Goal: Task Accomplishment & Management: Use online tool/utility

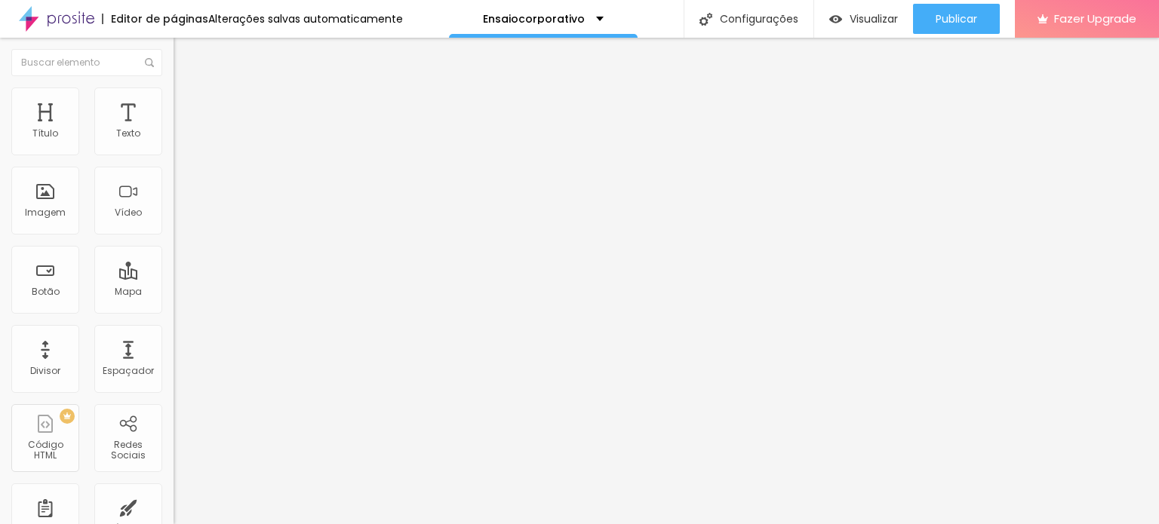
click at [185, 57] on img "button" at bounding box center [191, 55] width 12 height 12
click at [185, 54] on img "button" at bounding box center [191, 55] width 12 height 12
click at [174, 130] on span "Adicionar imagem" at bounding box center [222, 123] width 97 height 13
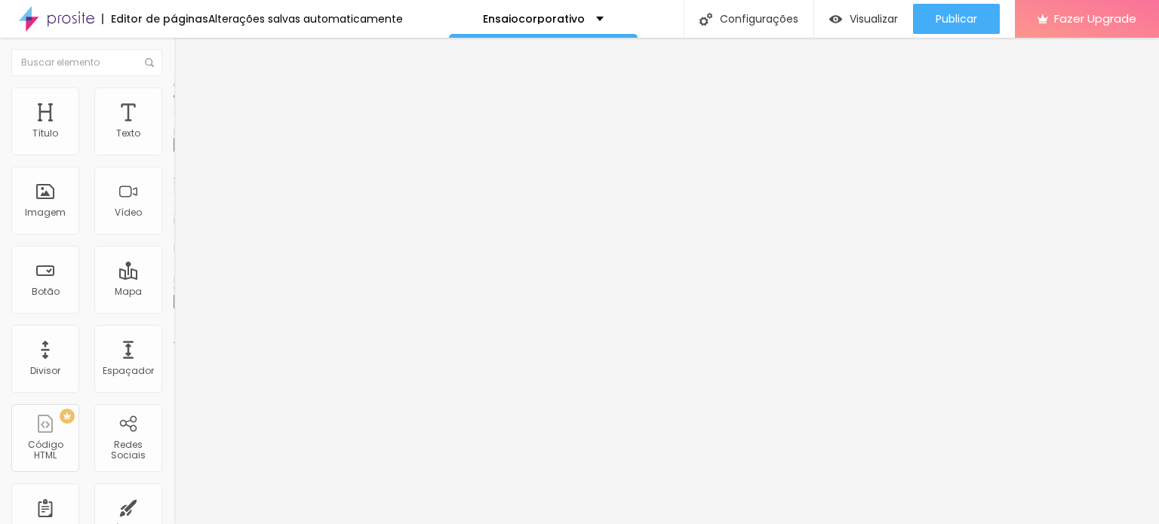
click at [174, 236] on span "Original" at bounding box center [192, 229] width 36 height 13
click at [174, 254] on span "Padrão" at bounding box center [191, 247] width 34 height 13
click at [174, 130] on span "Trocar imagem" at bounding box center [215, 123] width 82 height 13
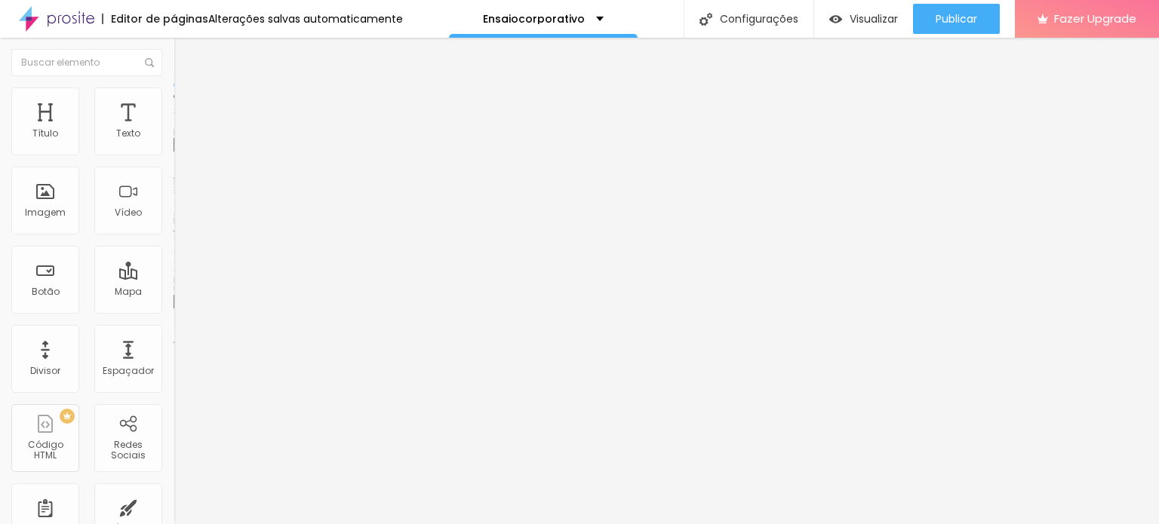
click at [174, 236] on span "4:3 Padrão" at bounding box center [199, 229] width 50 height 13
click at [174, 278] on span "Original" at bounding box center [192, 271] width 36 height 13
click at [185, 54] on img "button" at bounding box center [191, 55] width 12 height 12
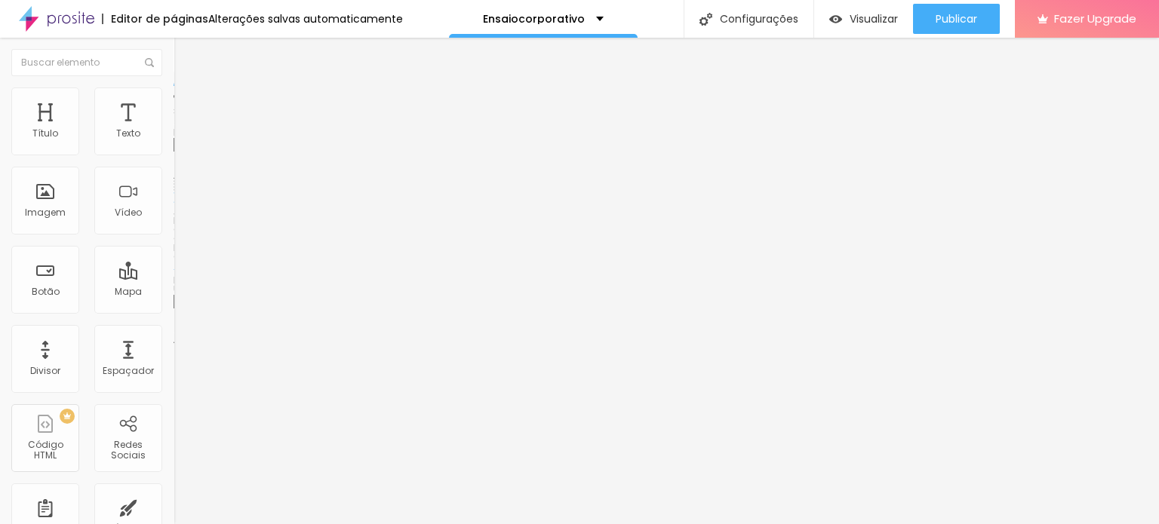
click at [174, 130] on span "Adicionar imagem" at bounding box center [222, 123] width 97 height 13
click at [185, 56] on img "button" at bounding box center [191, 55] width 12 height 12
click at [174, 130] on span "Adicionar imagem" at bounding box center [222, 123] width 97 height 13
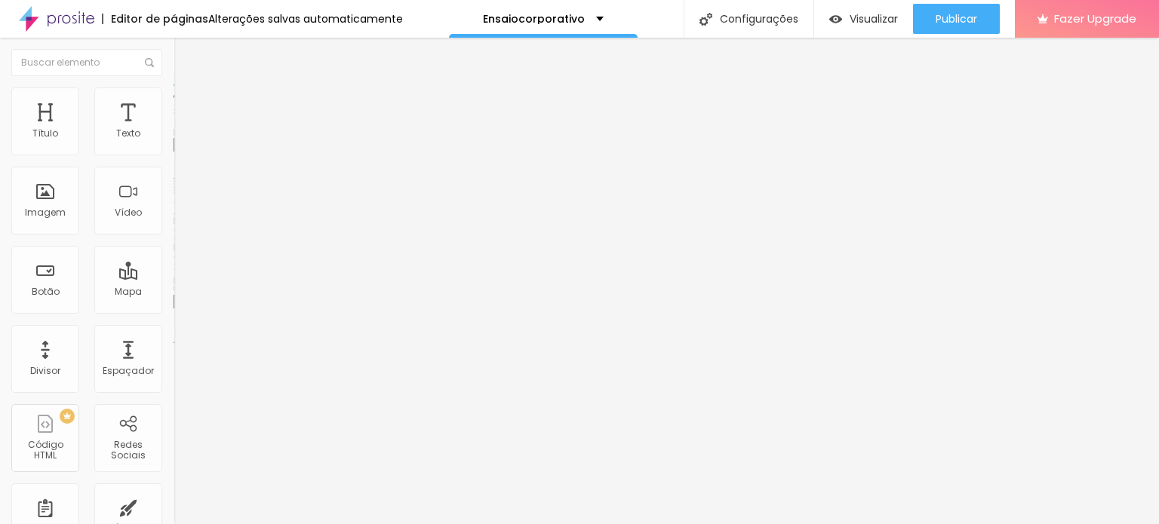
click at [185, 51] on img "button" at bounding box center [191, 55] width 12 height 12
click at [174, 130] on span "Adicionar imagem" at bounding box center [222, 123] width 97 height 13
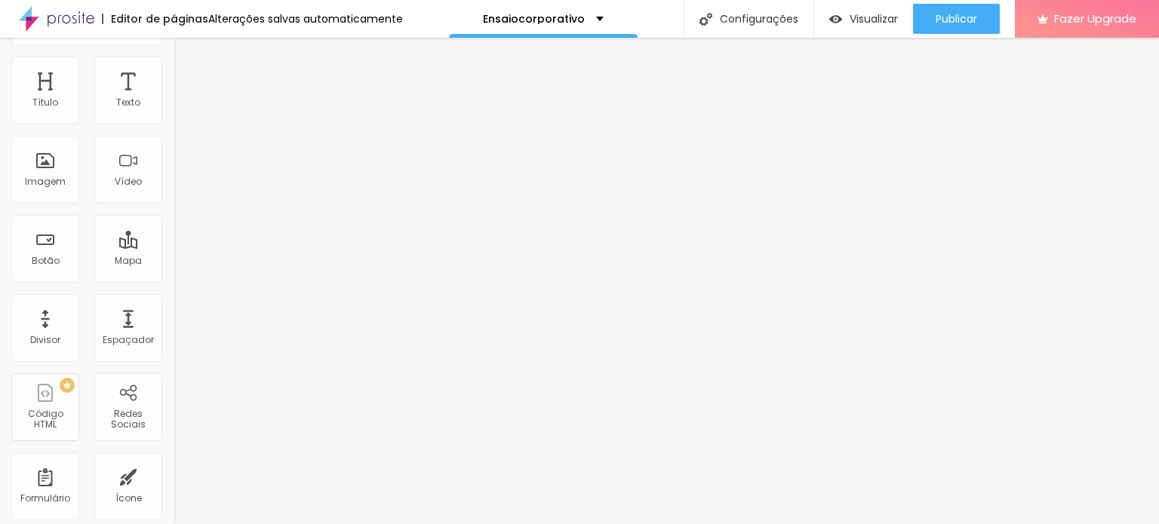
scroll to position [24, 0]
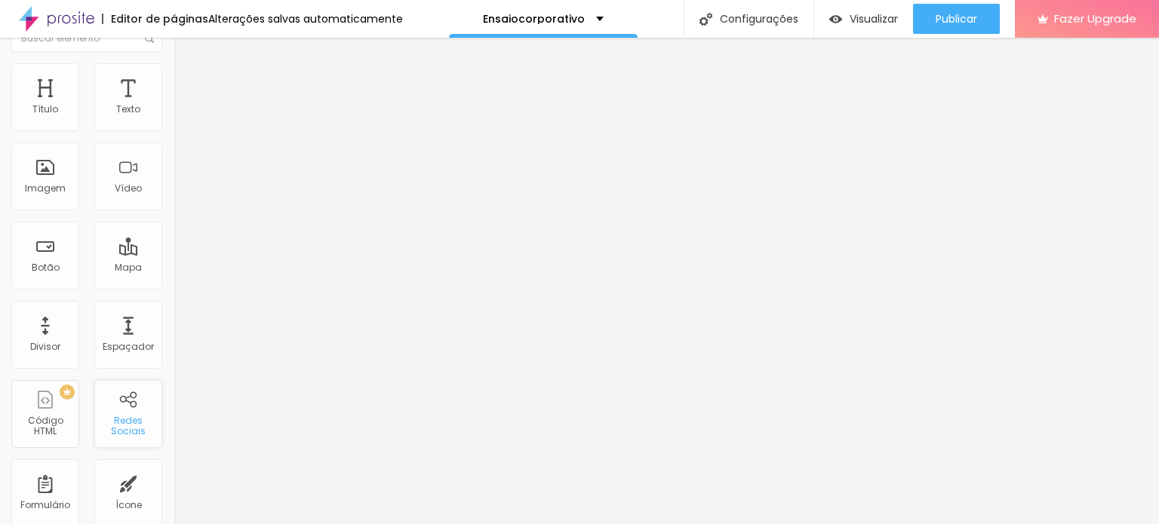
click at [121, 441] on div "Redes Sociais" at bounding box center [128, 414] width 68 height 68
click at [114, 404] on div "Redes Sociais" at bounding box center [128, 414] width 68 height 68
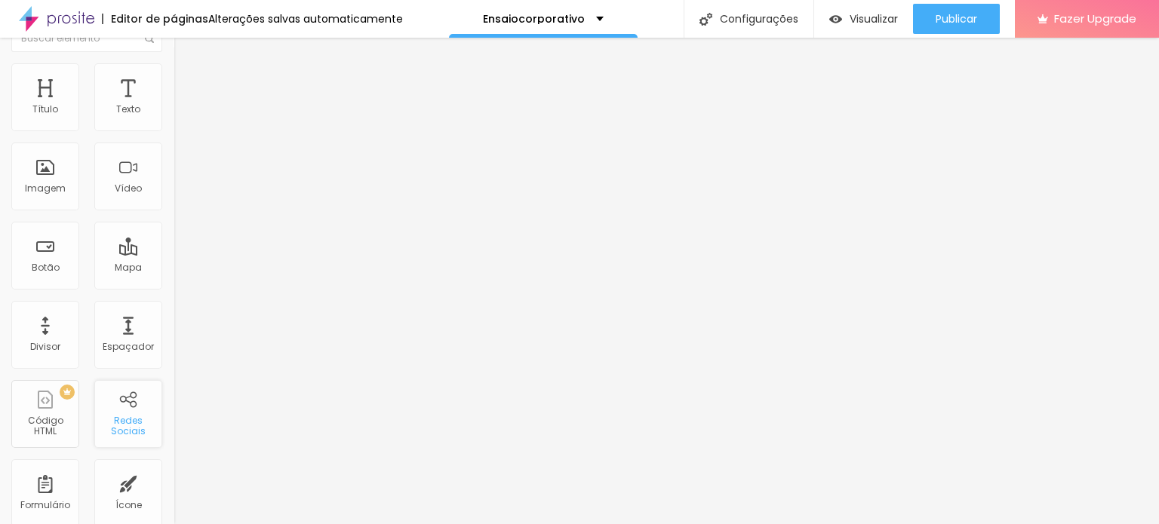
click at [123, 422] on div "Redes Sociais" at bounding box center [128, 427] width 60 height 22
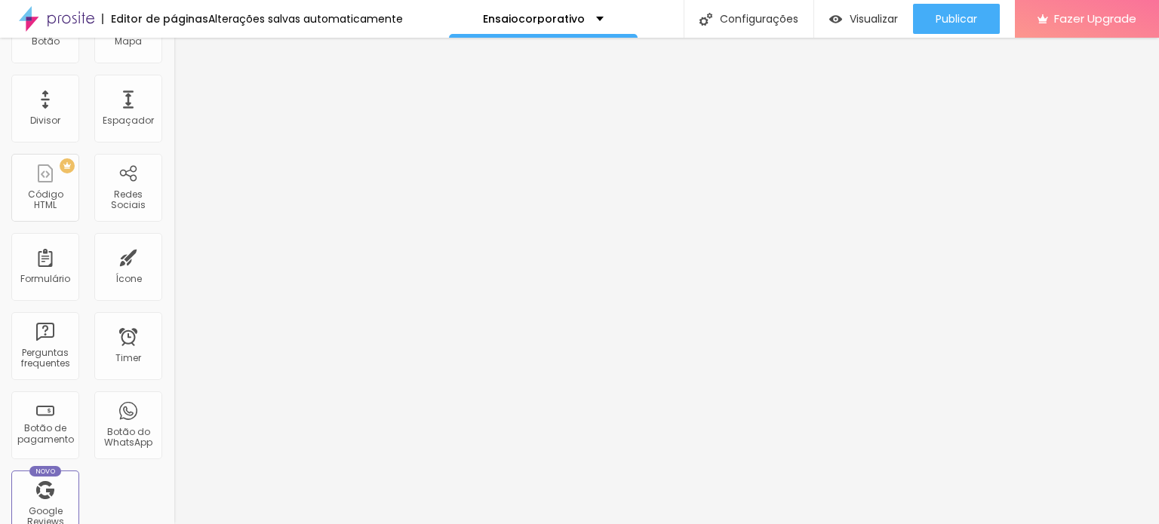
scroll to position [266, 0]
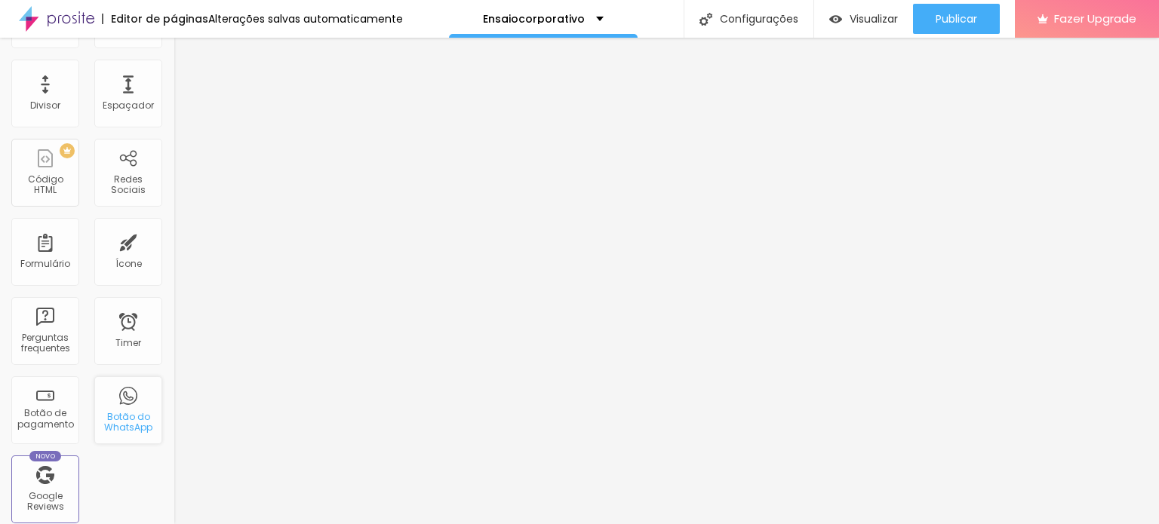
click at [109, 406] on div "Botão do WhatsApp" at bounding box center [128, 410] width 68 height 68
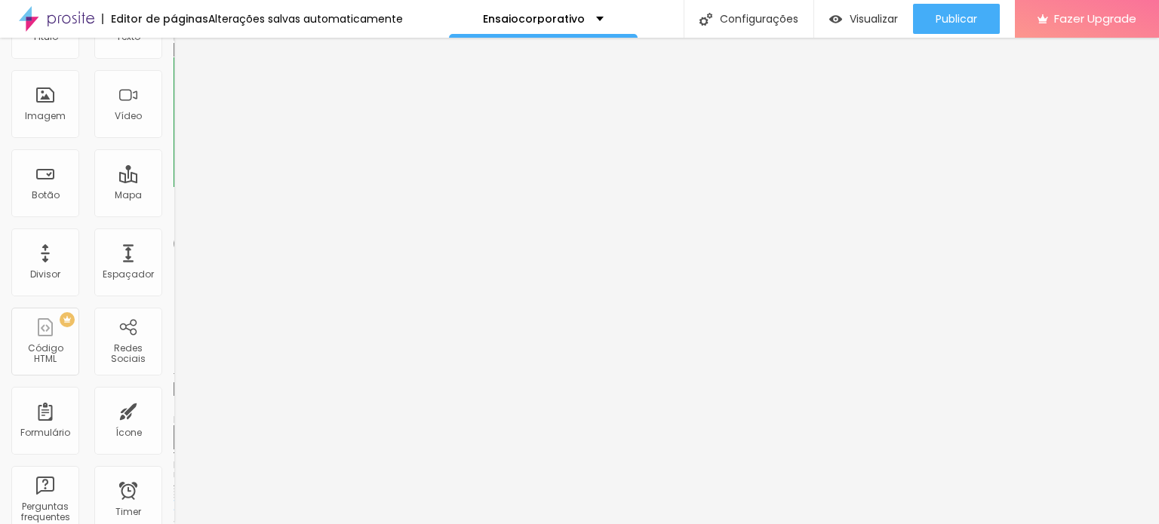
scroll to position [0, 0]
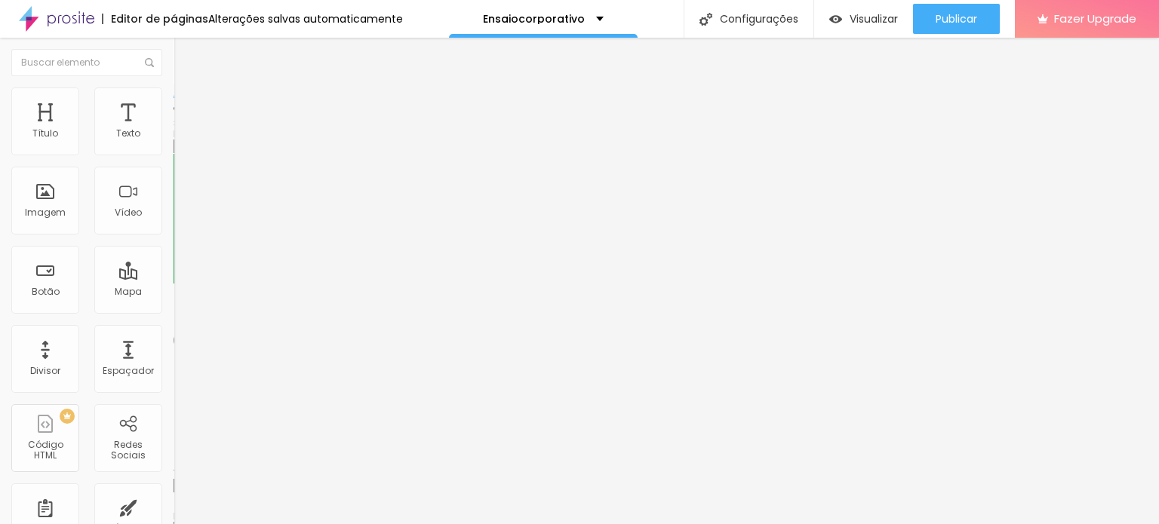
click at [174, 521] on textarea "Olá, cheguei até você pela página {page_title} e gostaria de mais informações" at bounding box center [259, 534] width 170 height 26
type textarea "Olá, cheguei até você pela página de ensaios corporativos e gostaria de mais in…"
click at [174, 473] on div "Editar Botão do WhatsApp Conteúdo Estilo Avançado Número do WhatsApp * [PHONE_N…" at bounding box center [261, 281] width 174 height 487
click at [185, 62] on img "button" at bounding box center [190, 61] width 11 height 12
click at [185, 53] on img "button" at bounding box center [191, 55] width 12 height 12
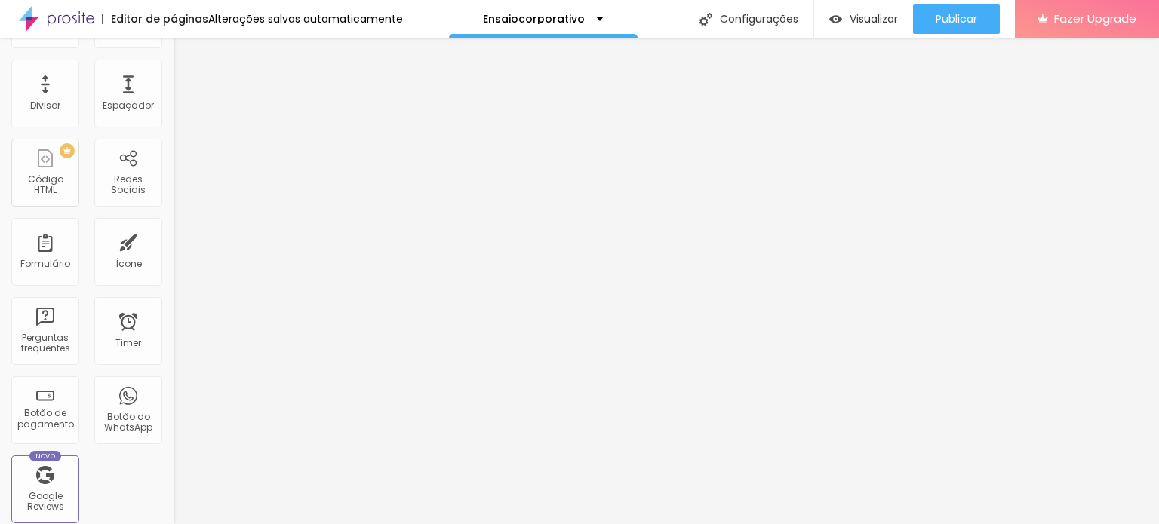
scroll to position [302, 0]
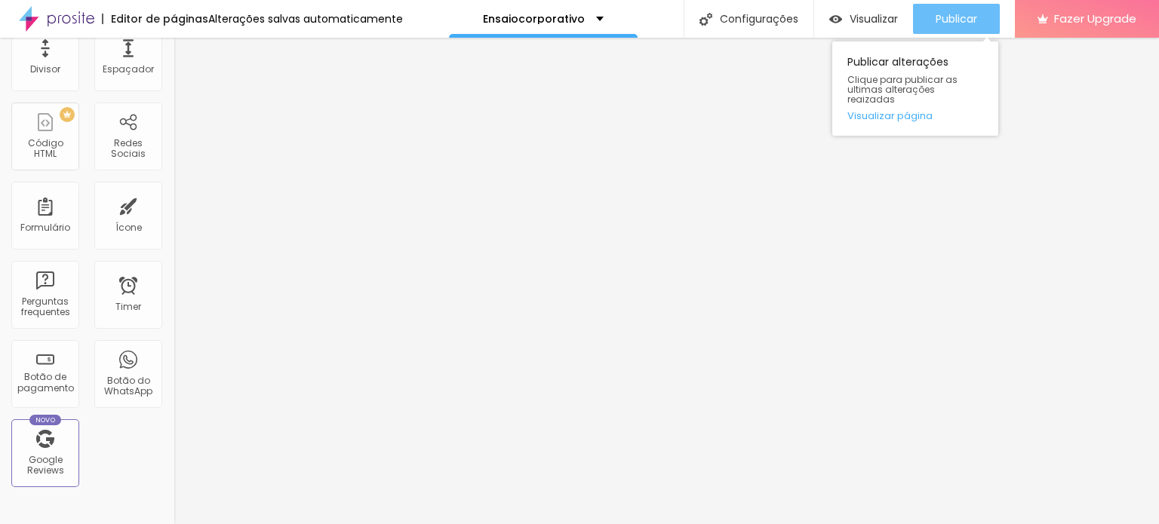
click at [957, 17] on span "Publicar" at bounding box center [955, 19] width 41 height 12
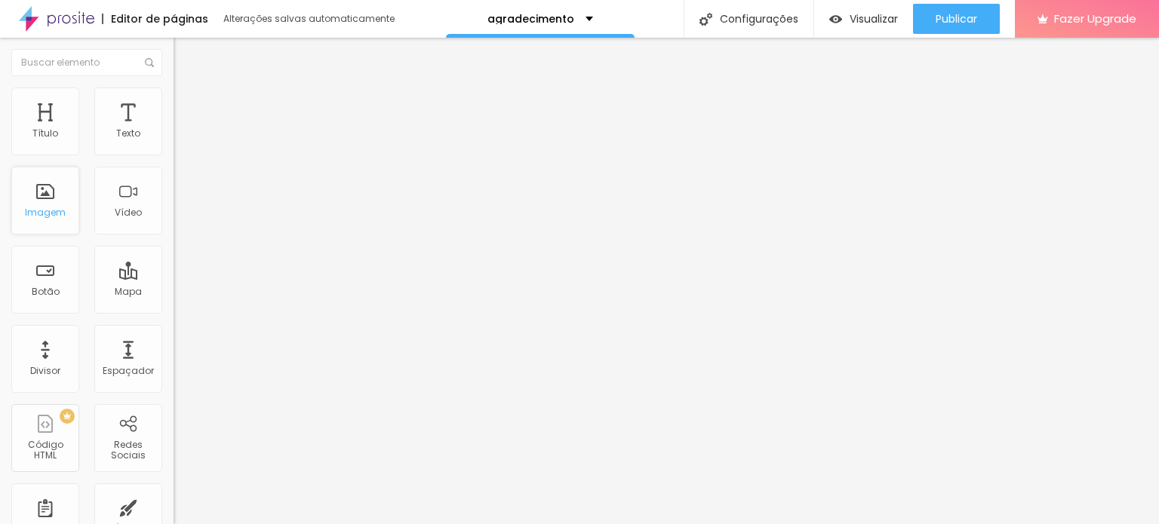
click at [28, 204] on div "Imagem" at bounding box center [45, 201] width 68 height 68
click at [174, 130] on span "Trocar imagem" at bounding box center [215, 123] width 82 height 13
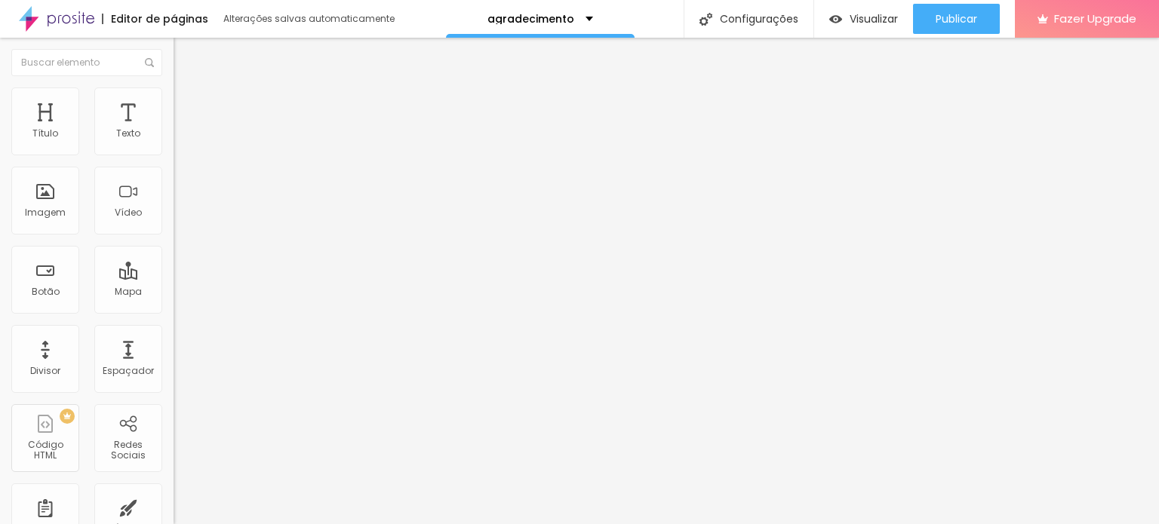
click at [174, 306] on input "https://" at bounding box center [264, 303] width 181 height 15
paste input "[DOMAIN_NAME][URL]"
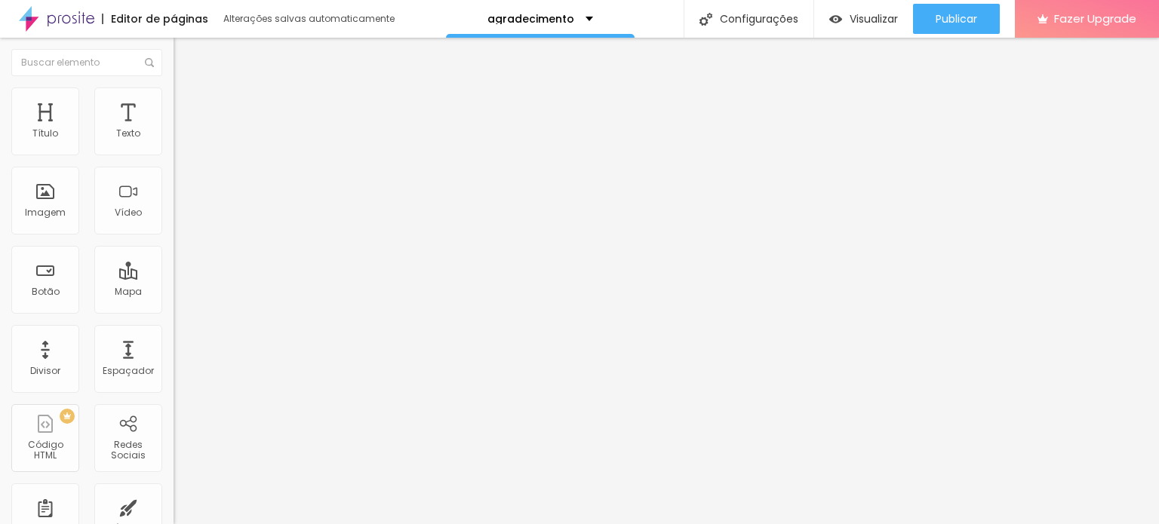
type input "[URL][DOMAIN_NAME]"
click at [174, 142] on input "CLIQUE AQUI E SAIBA MAIS" at bounding box center [264, 134] width 181 height 15
type input "CLIQUE AQUI"
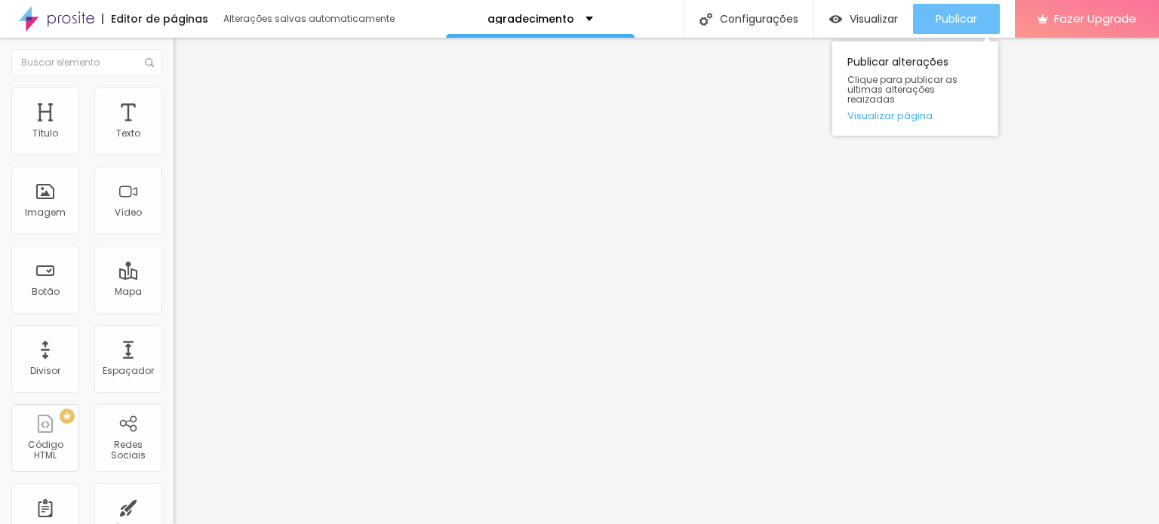
click at [963, 18] on span "Publicar" at bounding box center [955, 19] width 41 height 12
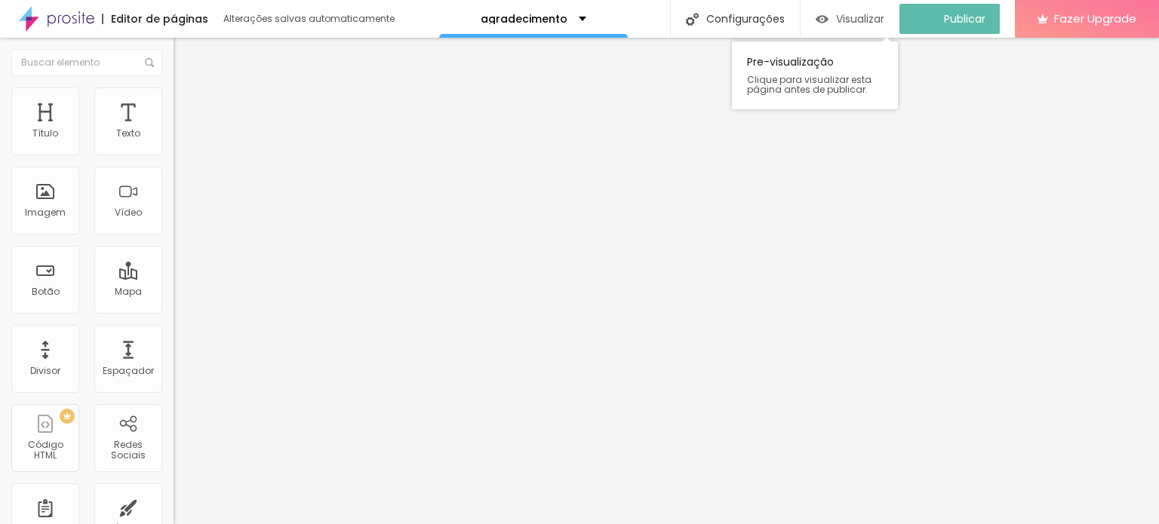
click at [880, 18] on span "Visualizar" at bounding box center [860, 19] width 48 height 12
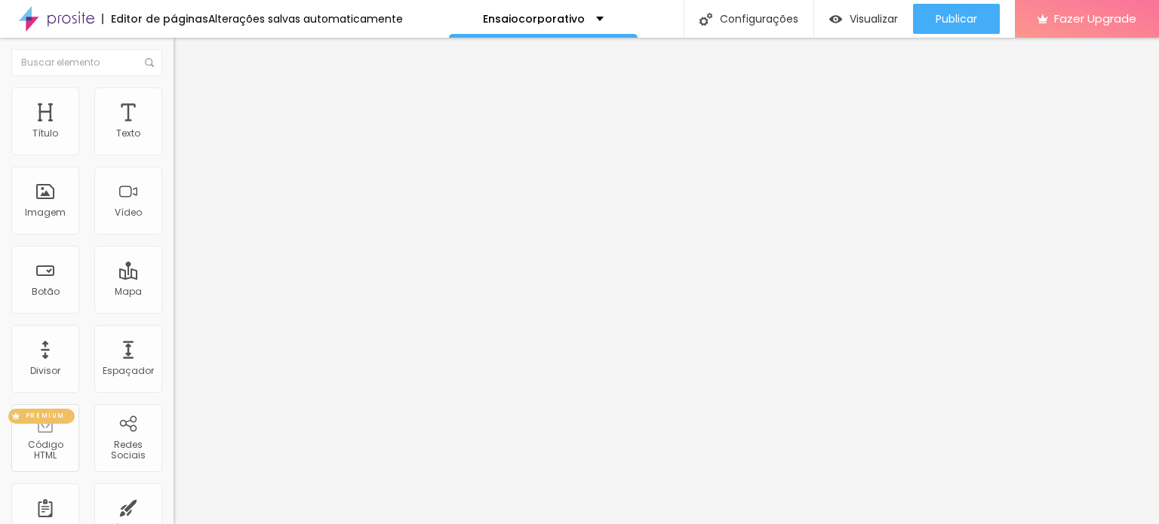
click at [57, 456] on div "PREMIUM Código HTML" at bounding box center [45, 438] width 68 height 68
click at [43, 442] on div "PREMIUM Código HTML" at bounding box center [45, 438] width 68 height 68
click at [1089, 6] on div "Fazer Upgrade" at bounding box center [1086, 19] width 99 height 38
